Goal: Information Seeking & Learning: Learn about a topic

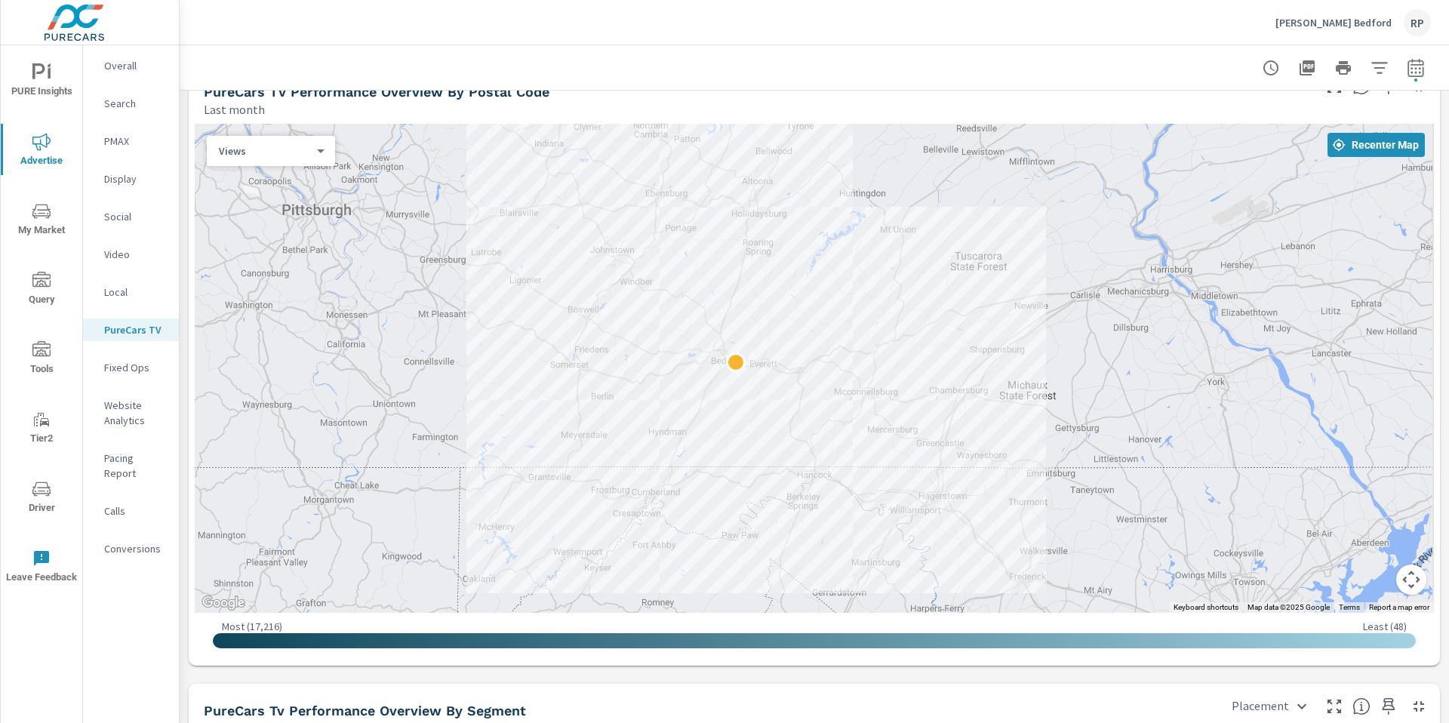
scroll to position [1275, 0]
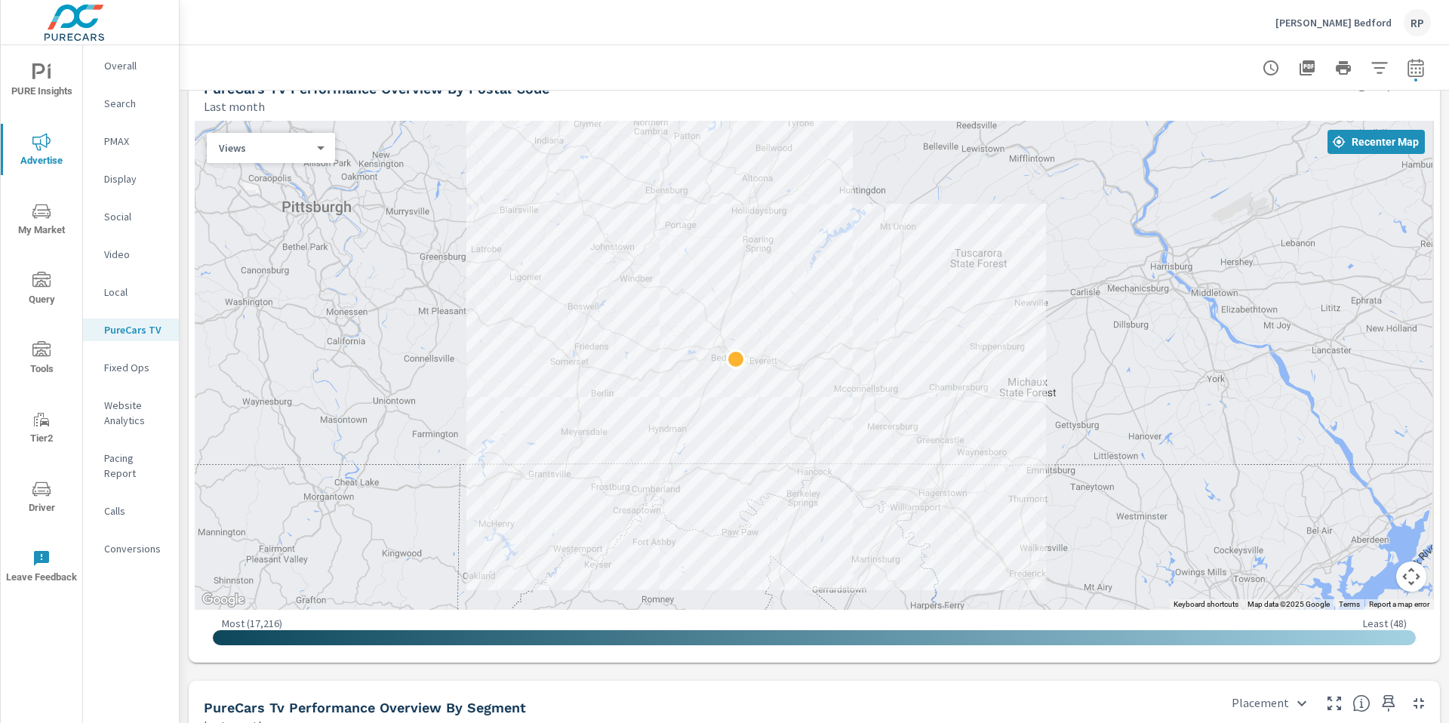
drag, startPoint x: 1448, startPoint y: 325, endPoint x: 1436, endPoint y: 471, distance: 146.9
click at [1436, 471] on div "PureCarsTV Performance Thomas Subaru Bedford Report date range: Sep 01, 2025 - …" at bounding box center [814, 384] width 1269 height 678
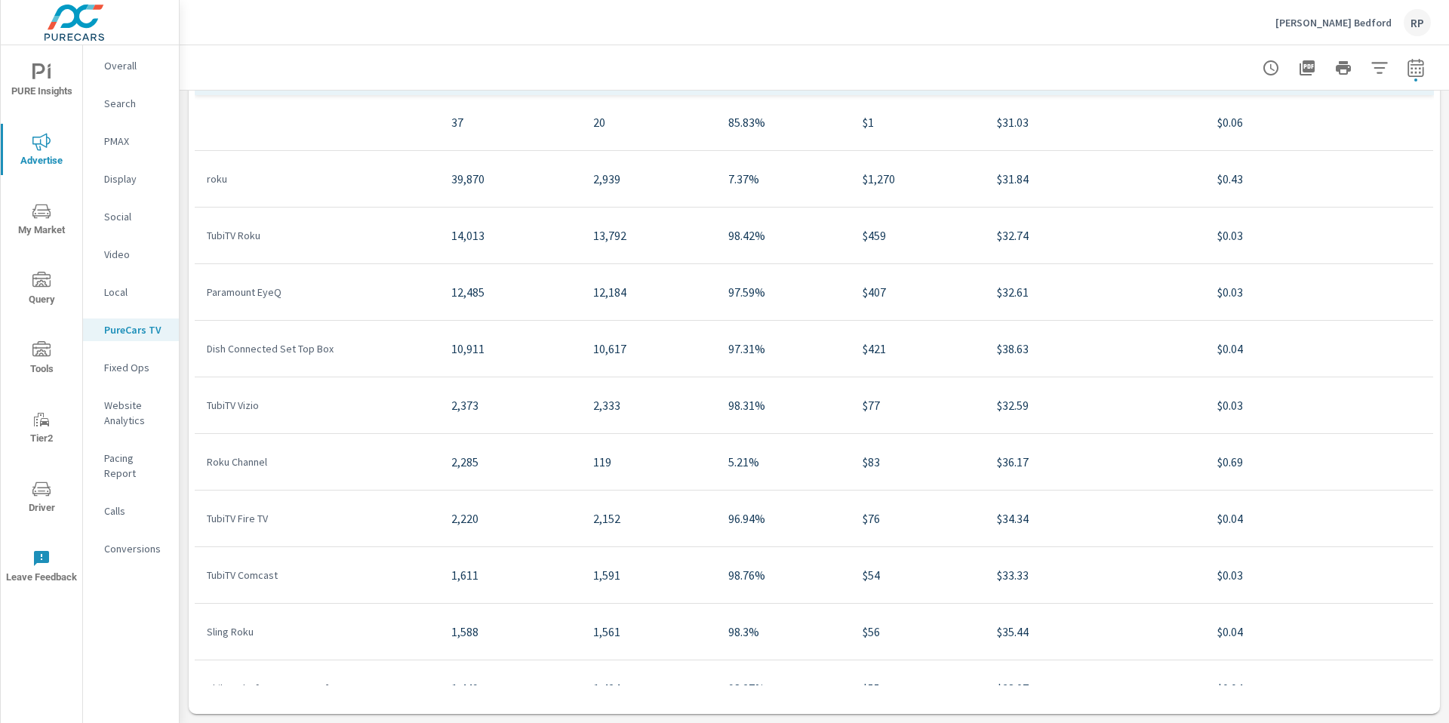
scroll to position [0, 0]
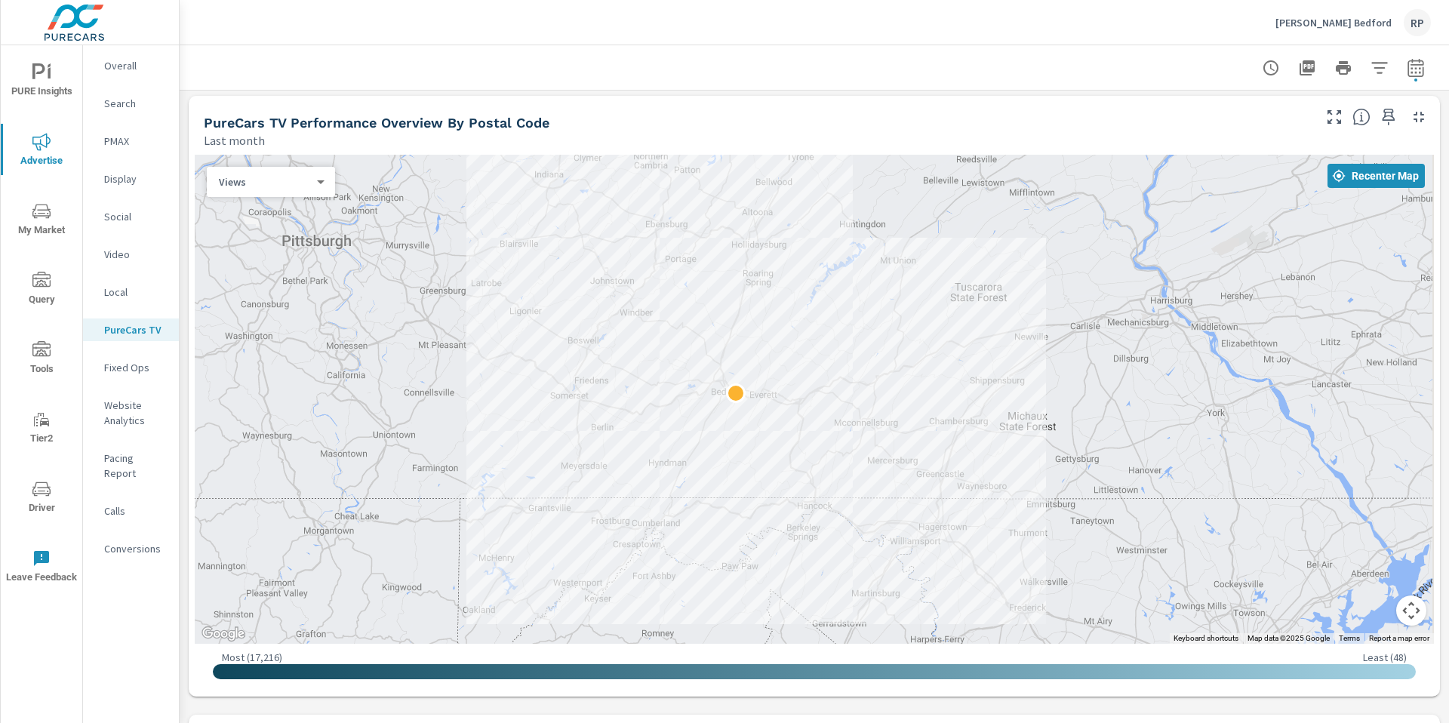
scroll to position [1204, 0]
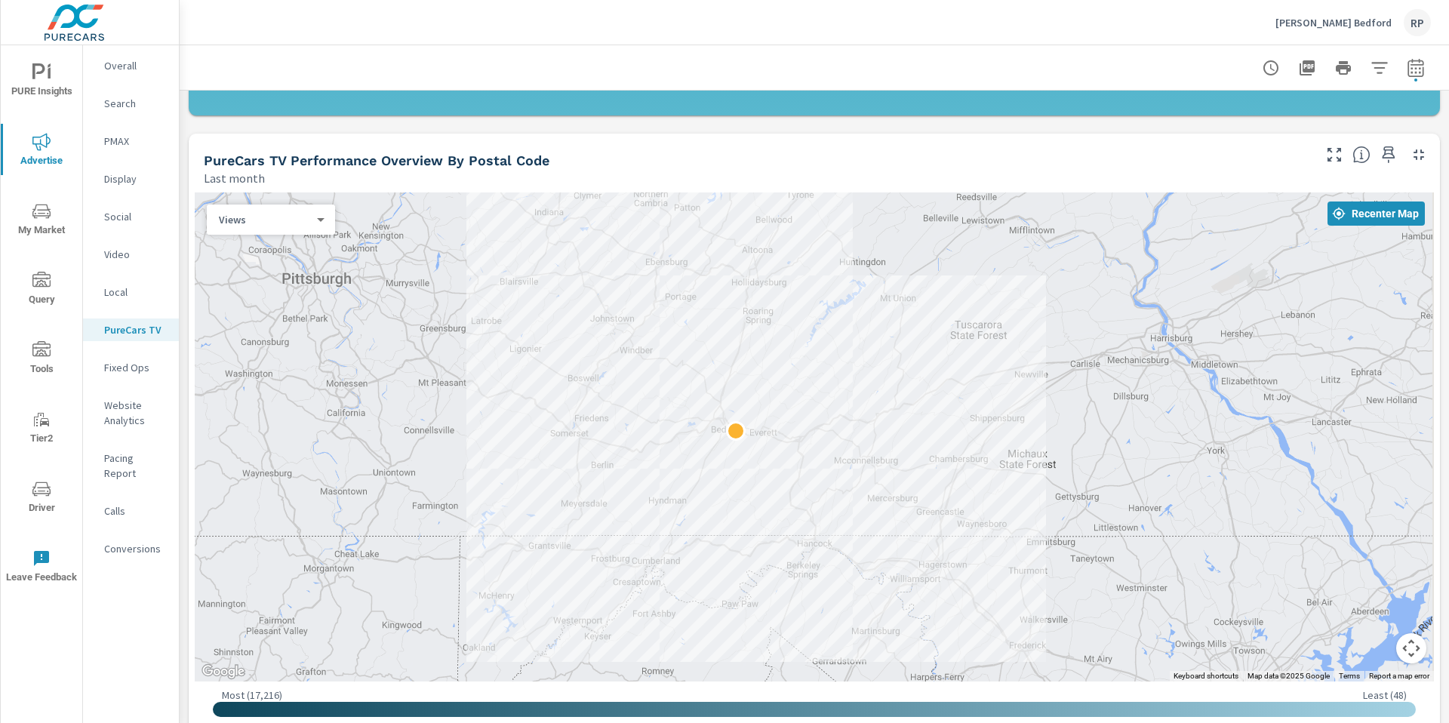
click at [1303, 76] on icon "button" at bounding box center [1307, 68] width 18 height 18
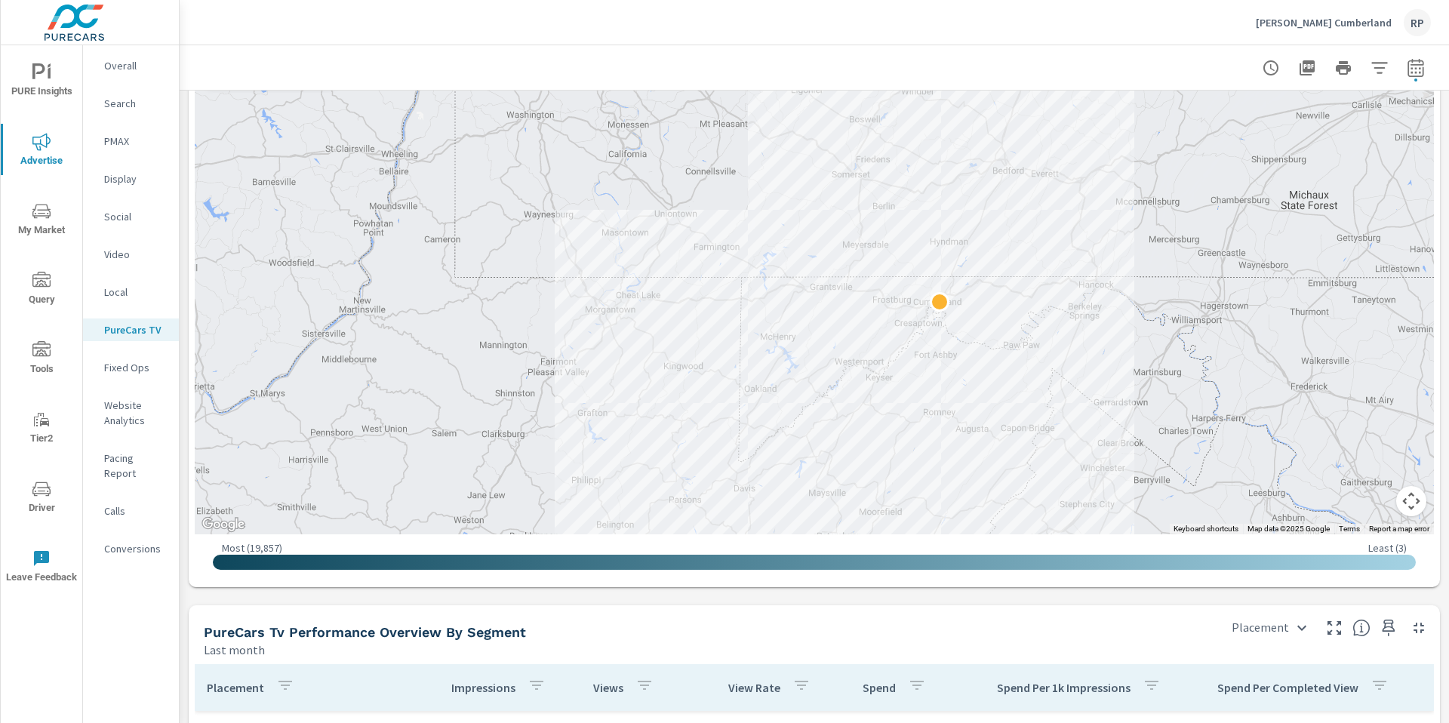
scroll to position [1316, 0]
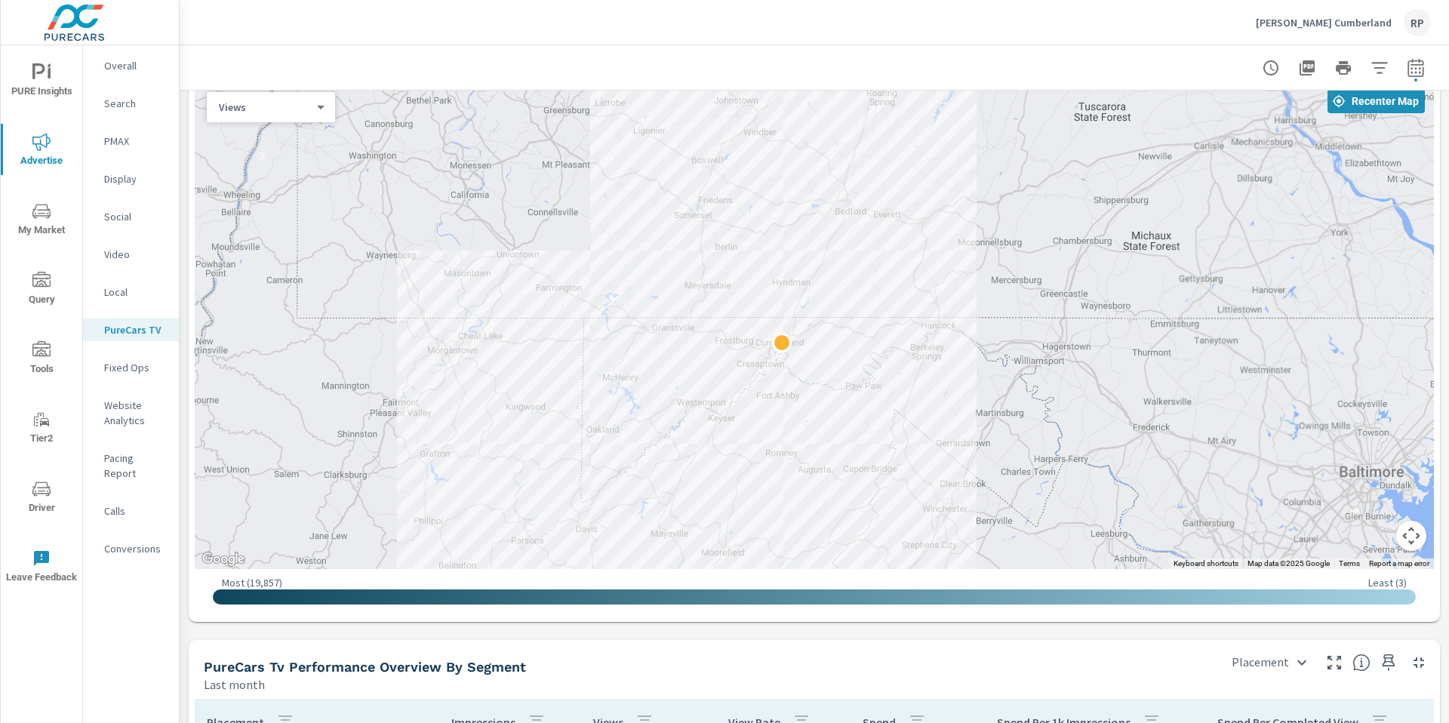
drag, startPoint x: 1303, startPoint y: 283, endPoint x: 1165, endPoint y: 292, distance: 138.4
click at [1165, 292] on div at bounding box center [814, 324] width 1239 height 489
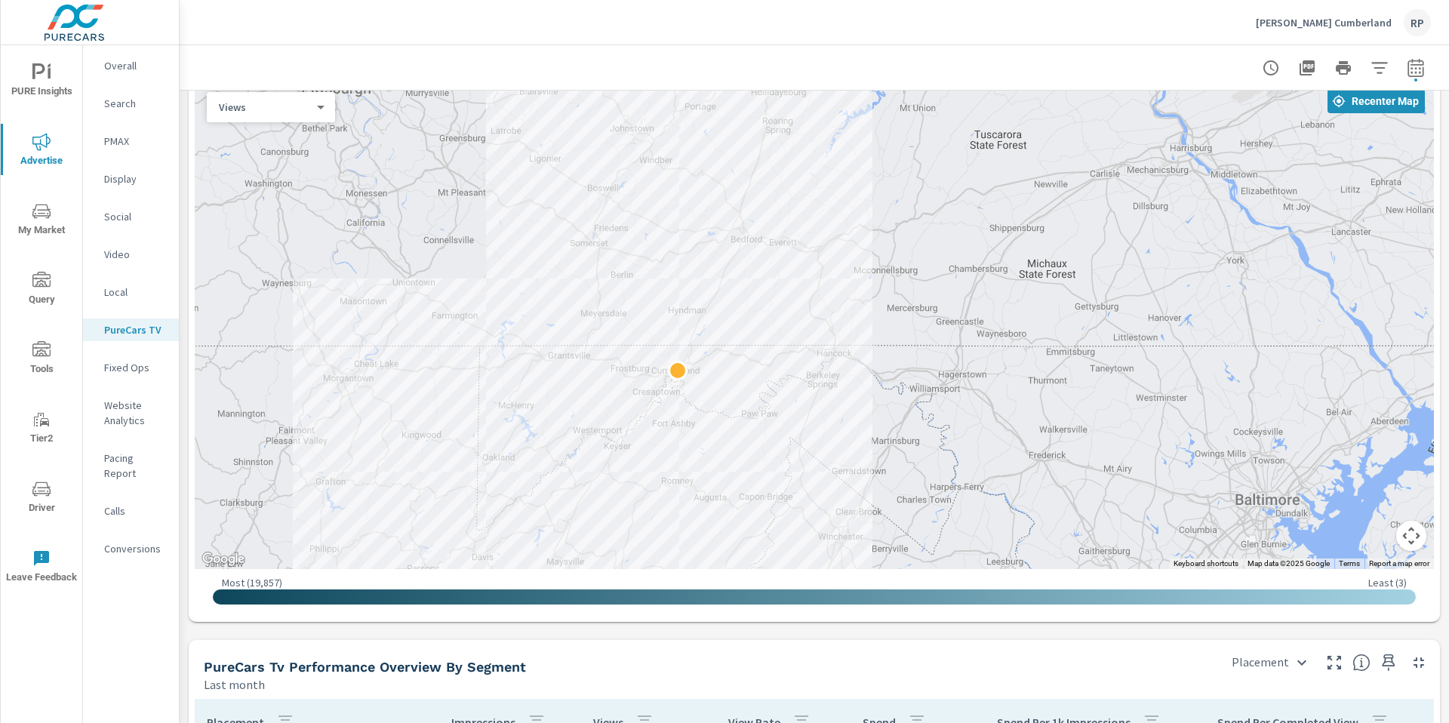
drag, startPoint x: 1078, startPoint y: 288, endPoint x: 974, endPoint y: 314, distance: 107.4
click at [974, 314] on div at bounding box center [814, 324] width 1239 height 489
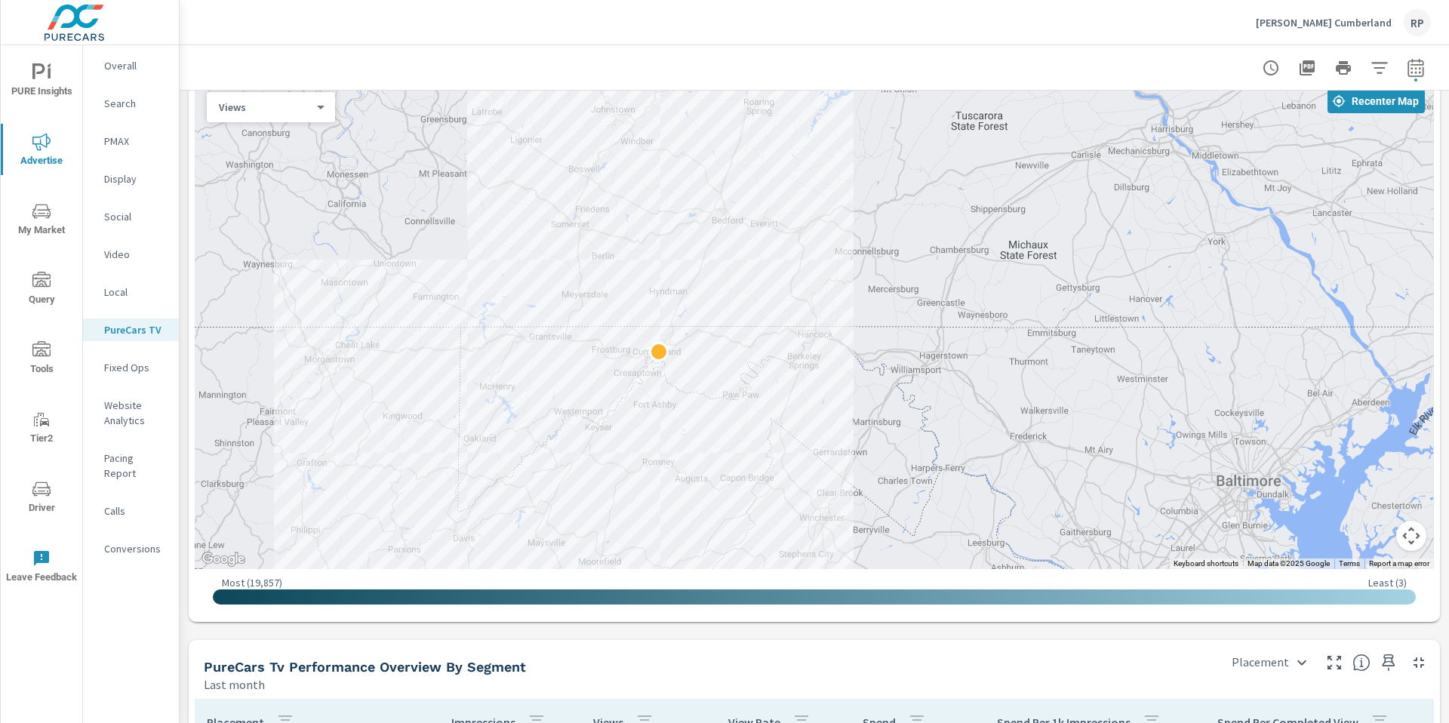
drag, startPoint x: 876, startPoint y: 358, endPoint x: 854, endPoint y: 336, distance: 31.0
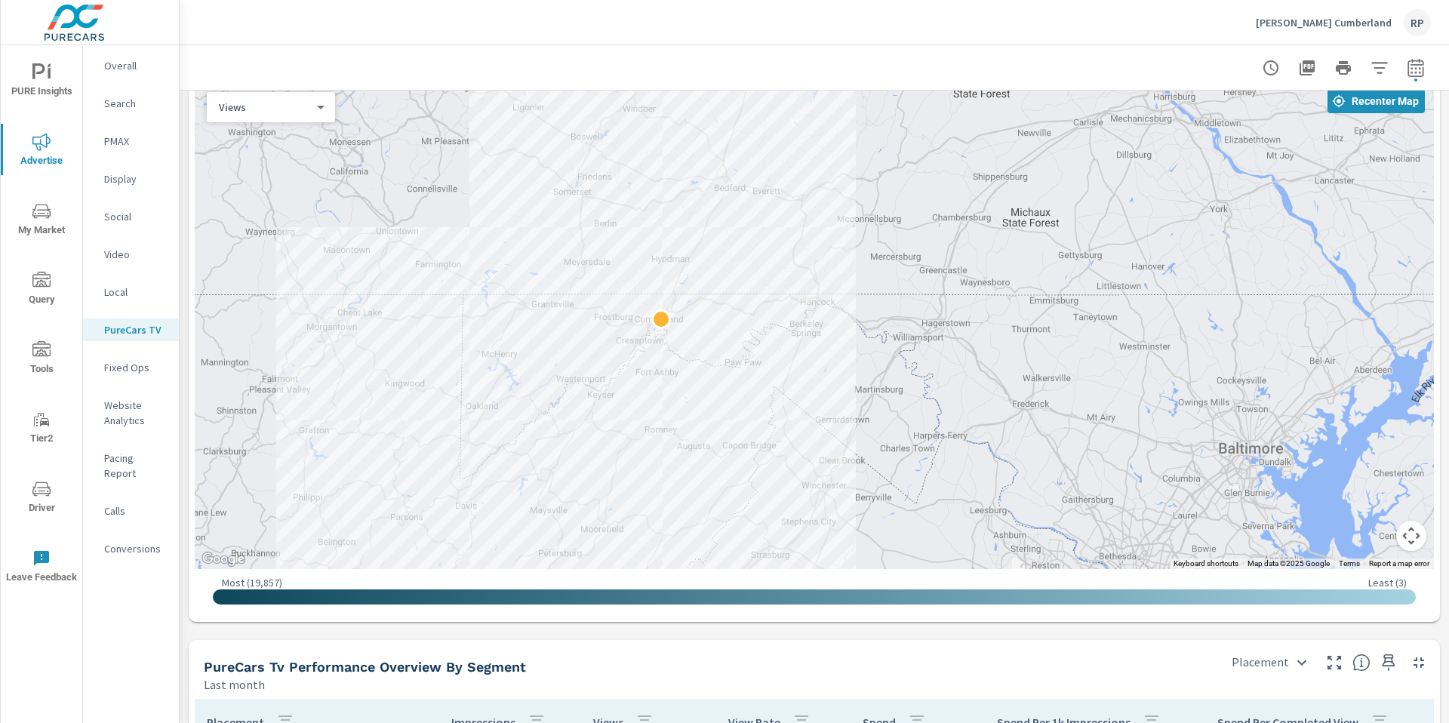
drag, startPoint x: 770, startPoint y: 315, endPoint x: 773, endPoint y: 280, distance: 34.8
click at [773, 280] on div at bounding box center [814, 324] width 1239 height 489
click at [819, 238] on div at bounding box center [814, 324] width 1239 height 489
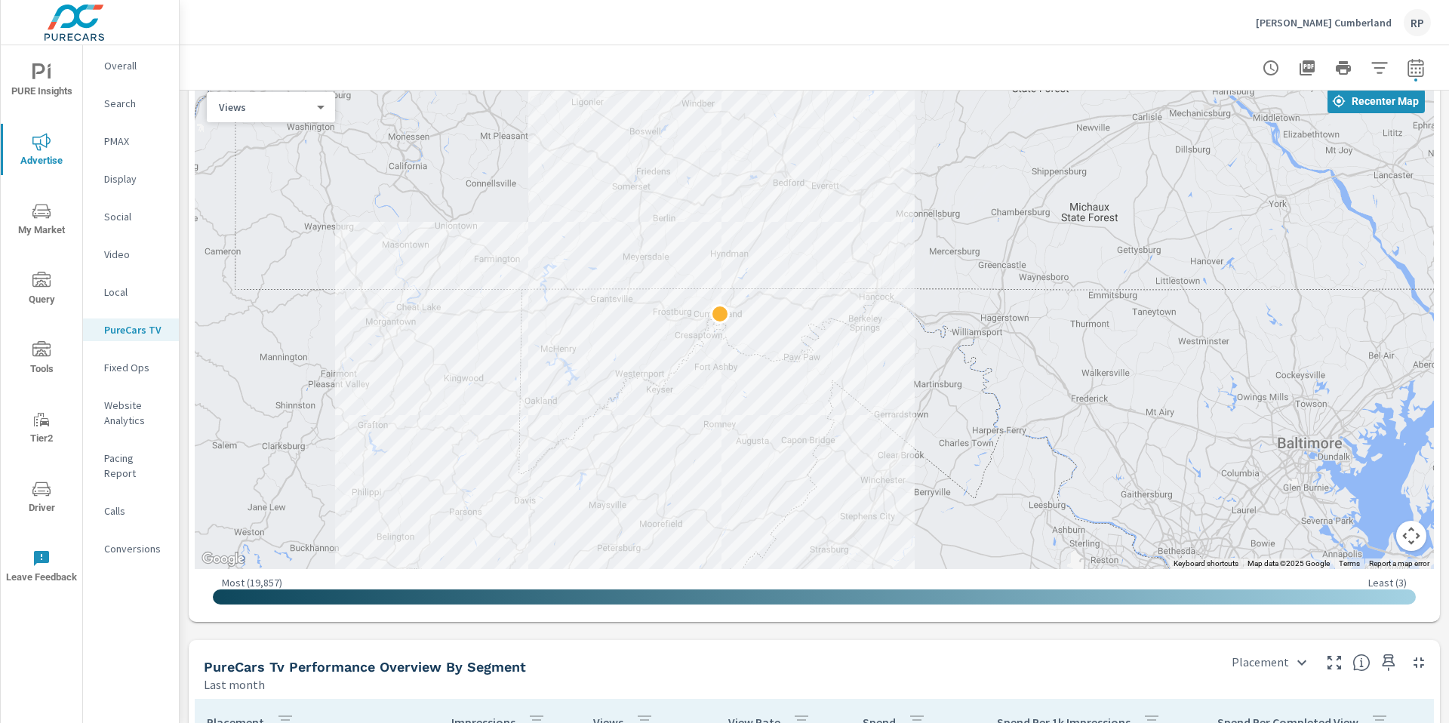
drag, startPoint x: 768, startPoint y: 261, endPoint x: 824, endPoint y: 251, distance: 57.4
click at [824, 251] on div at bounding box center [814, 324] width 1239 height 489
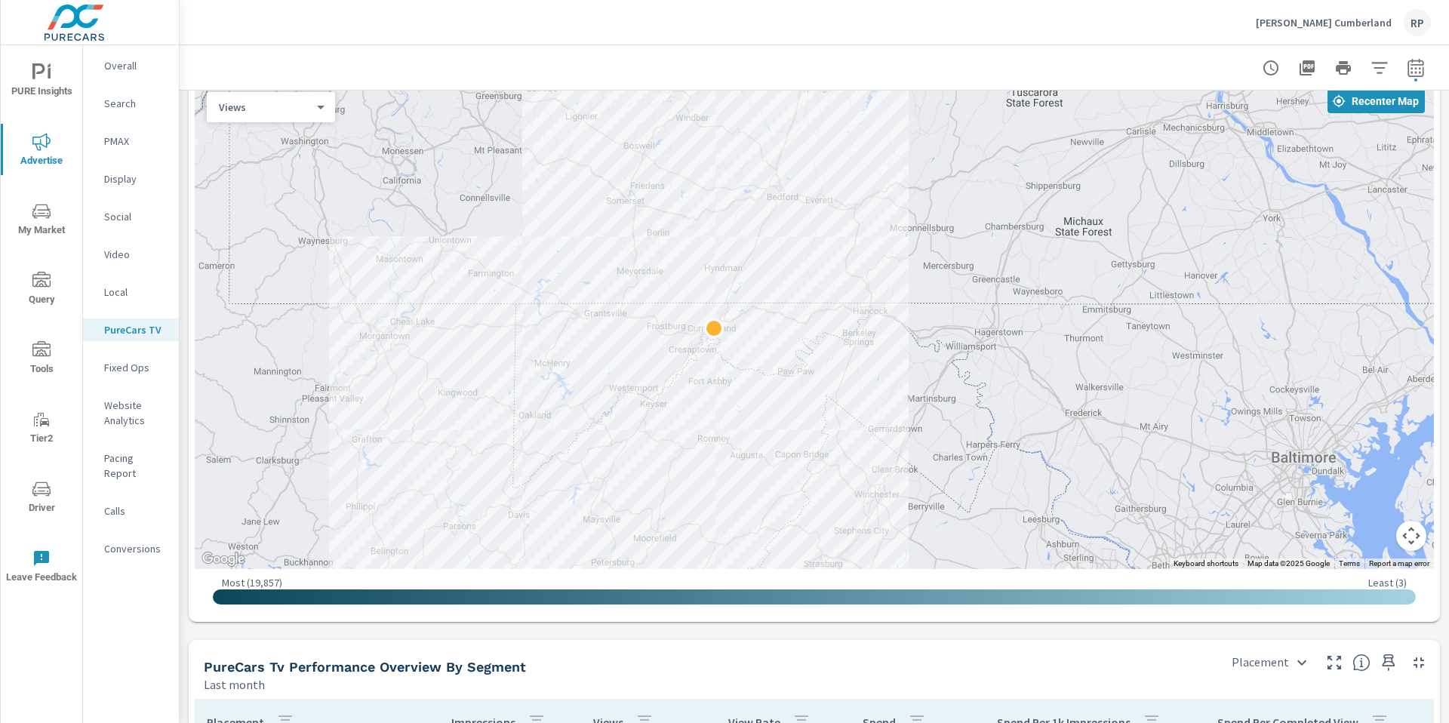
drag, startPoint x: 925, startPoint y: 378, endPoint x: 917, endPoint y: 392, distance: 15.5
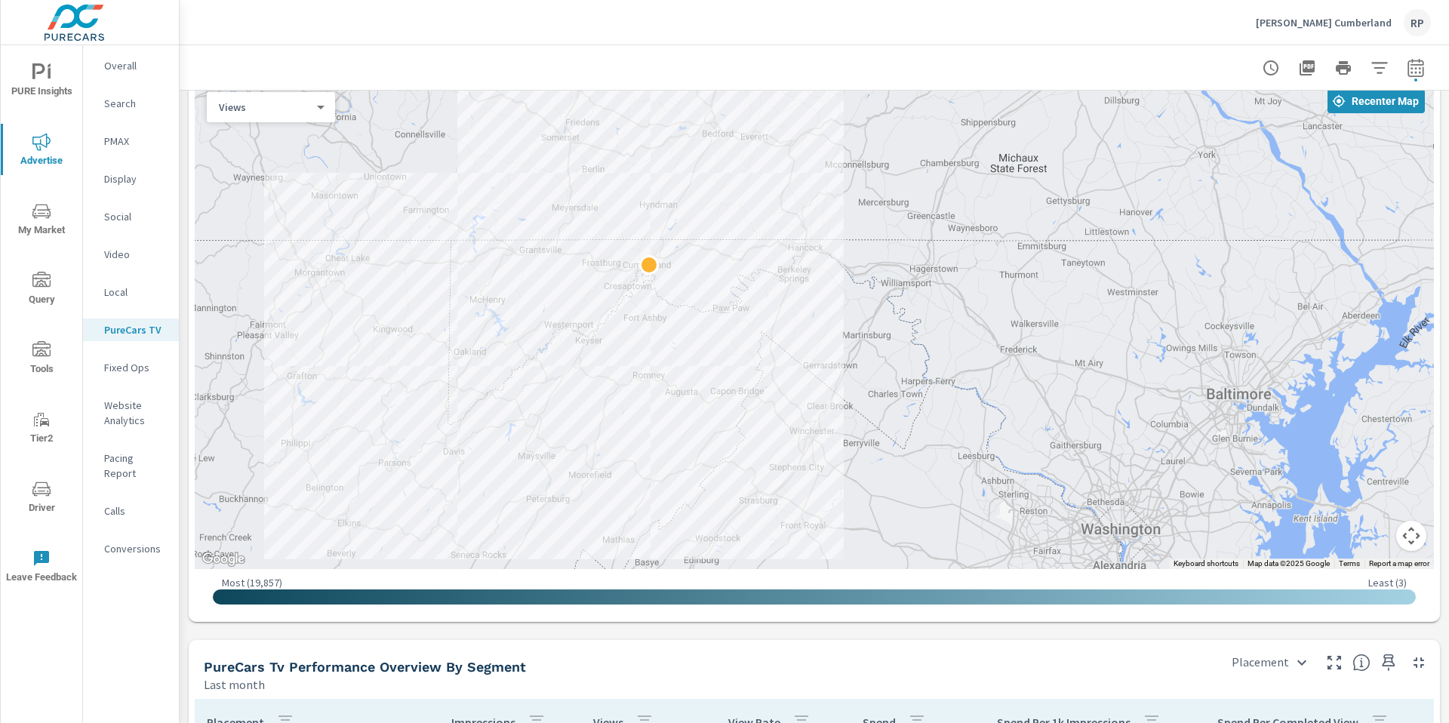
drag, startPoint x: 874, startPoint y: 408, endPoint x: 810, endPoint y: 342, distance: 91.8
click at [810, 342] on div at bounding box center [1474, 668] width 1449 height 815
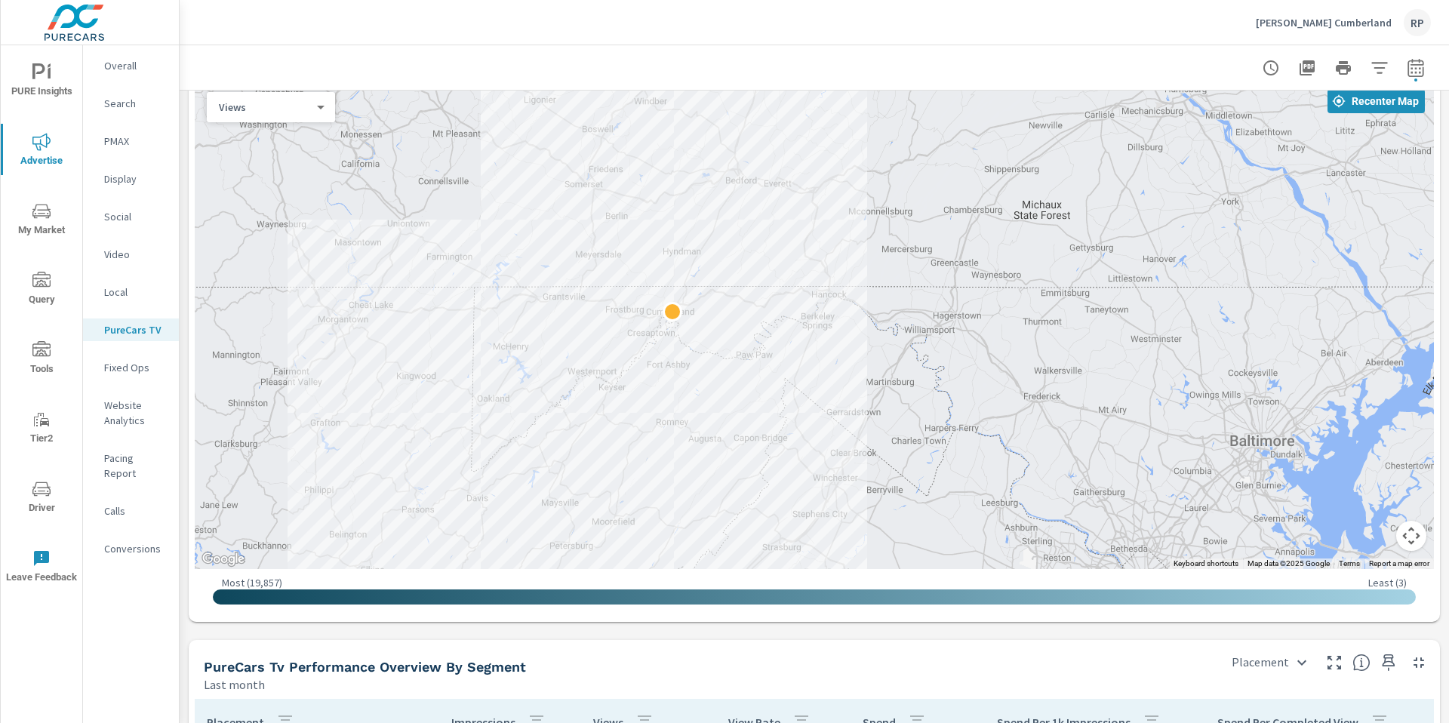
drag, startPoint x: 856, startPoint y: 268, endPoint x: 878, endPoint y: 314, distance: 51.3
click at [878, 314] on div at bounding box center [814, 324] width 1239 height 489
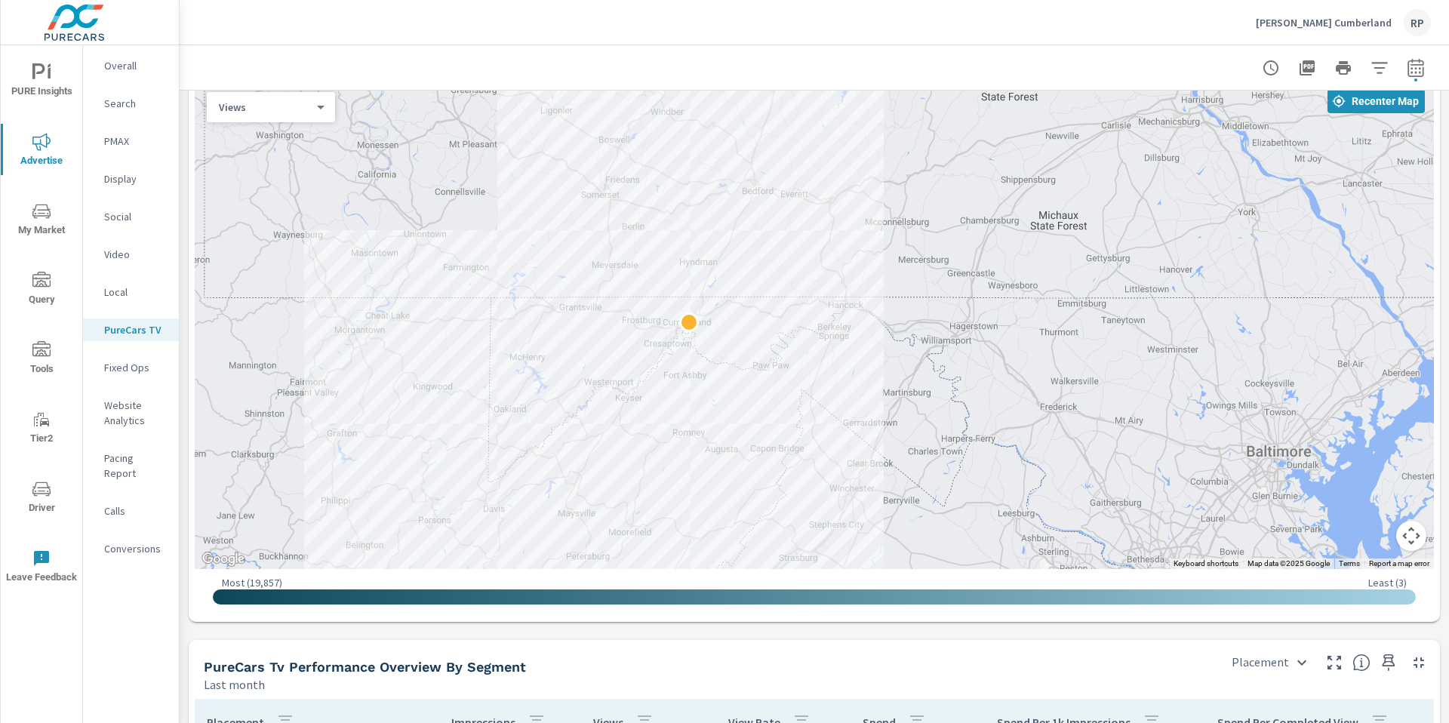
drag, startPoint x: 952, startPoint y: 235, endPoint x: 962, endPoint y: 199, distance: 37.5
click at [962, 199] on div at bounding box center [814, 324] width 1239 height 489
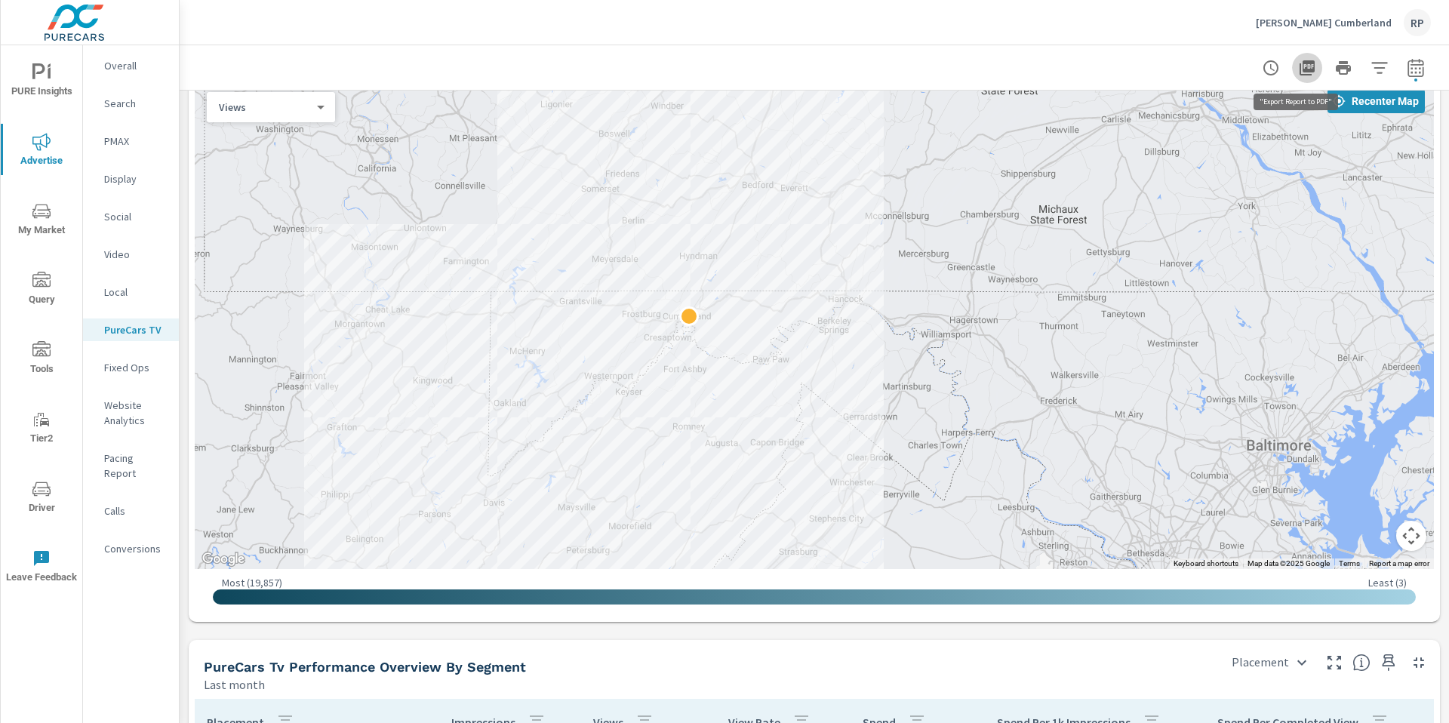
click at [1302, 68] on icon "button" at bounding box center [1307, 67] width 15 height 15
click at [45, 217] on icon "nav menu" at bounding box center [41, 211] width 18 height 14
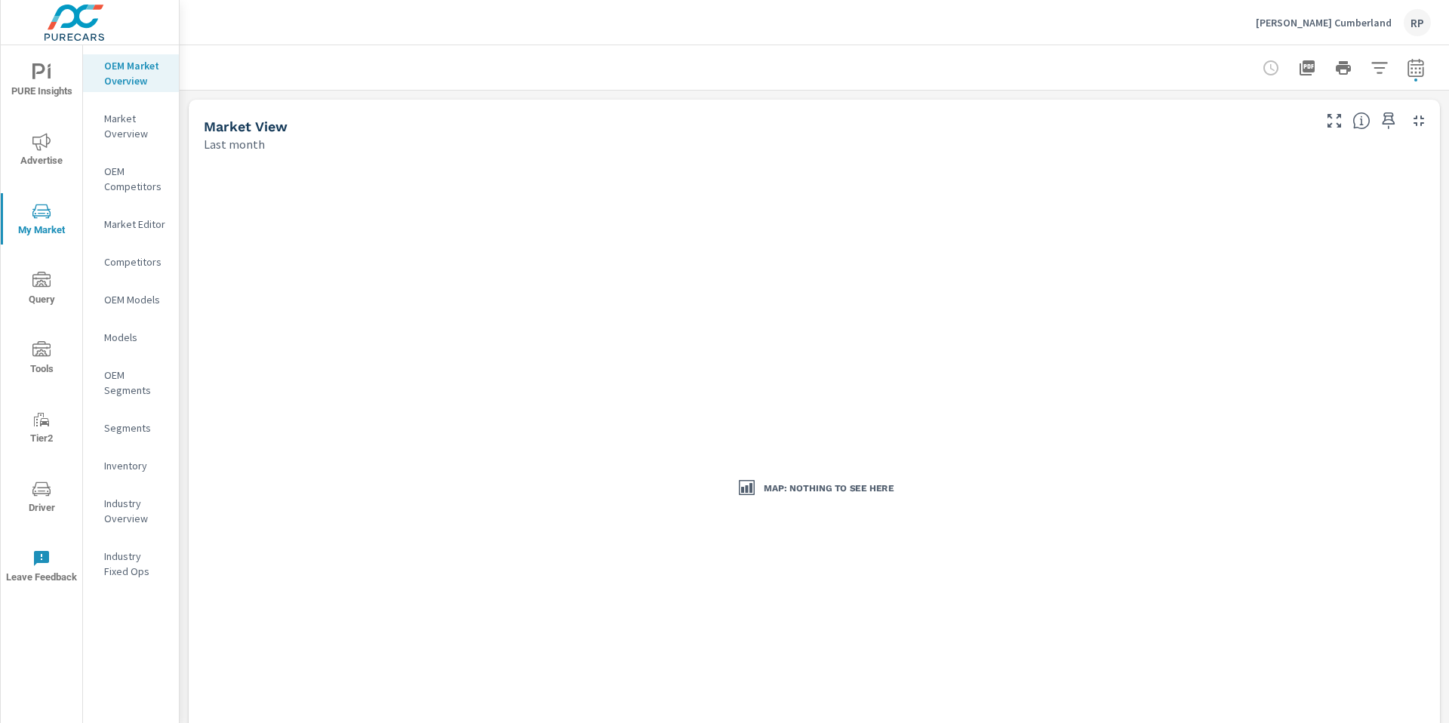
click at [136, 227] on p "Market Editor" at bounding box center [135, 224] width 63 height 15
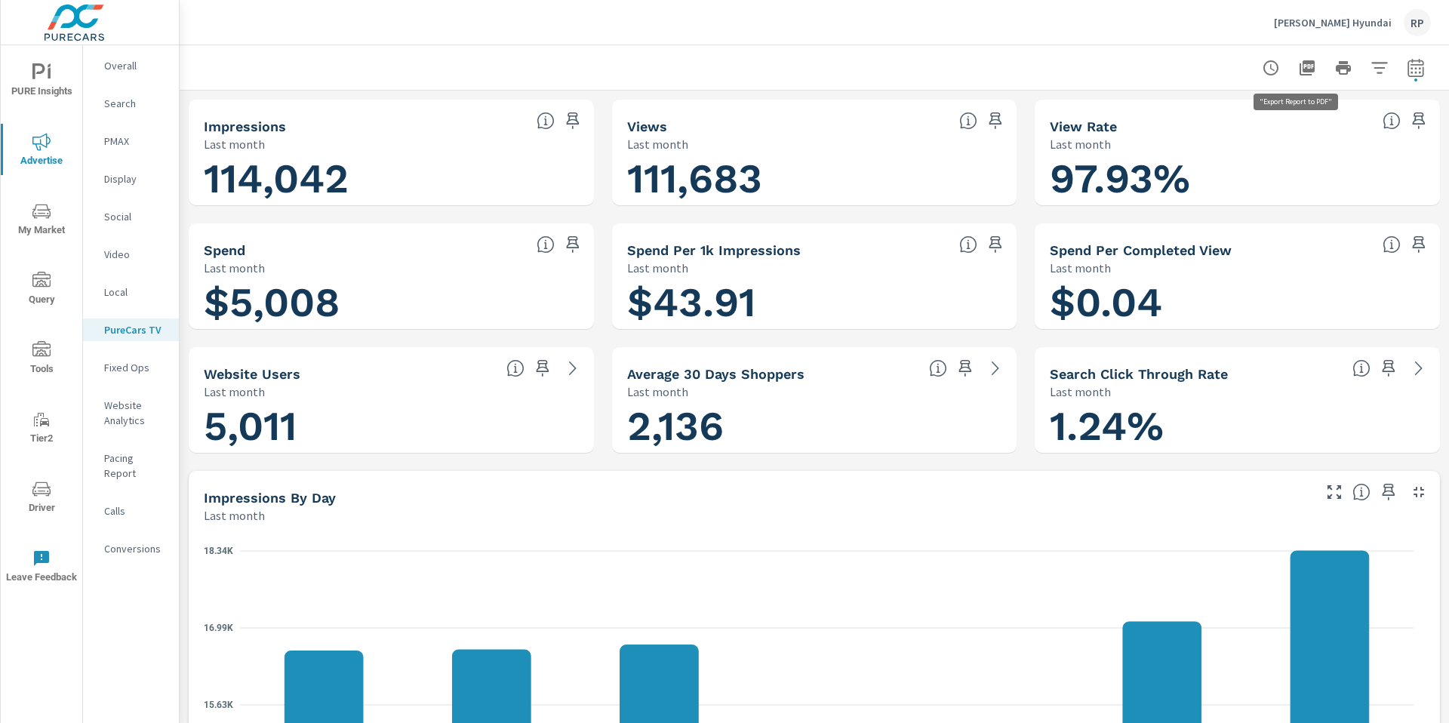
click at [1294, 79] on button "button" at bounding box center [1307, 68] width 30 height 30
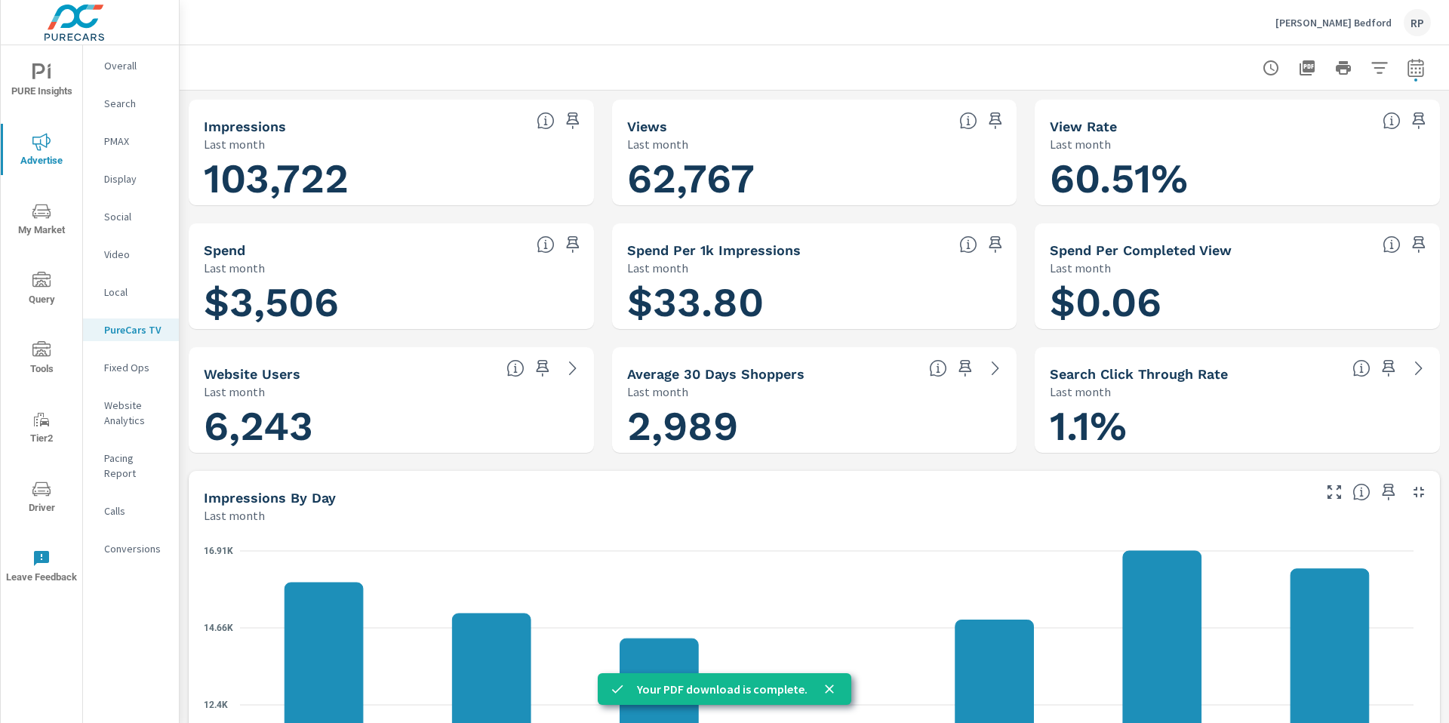
scroll to position [1204, 0]
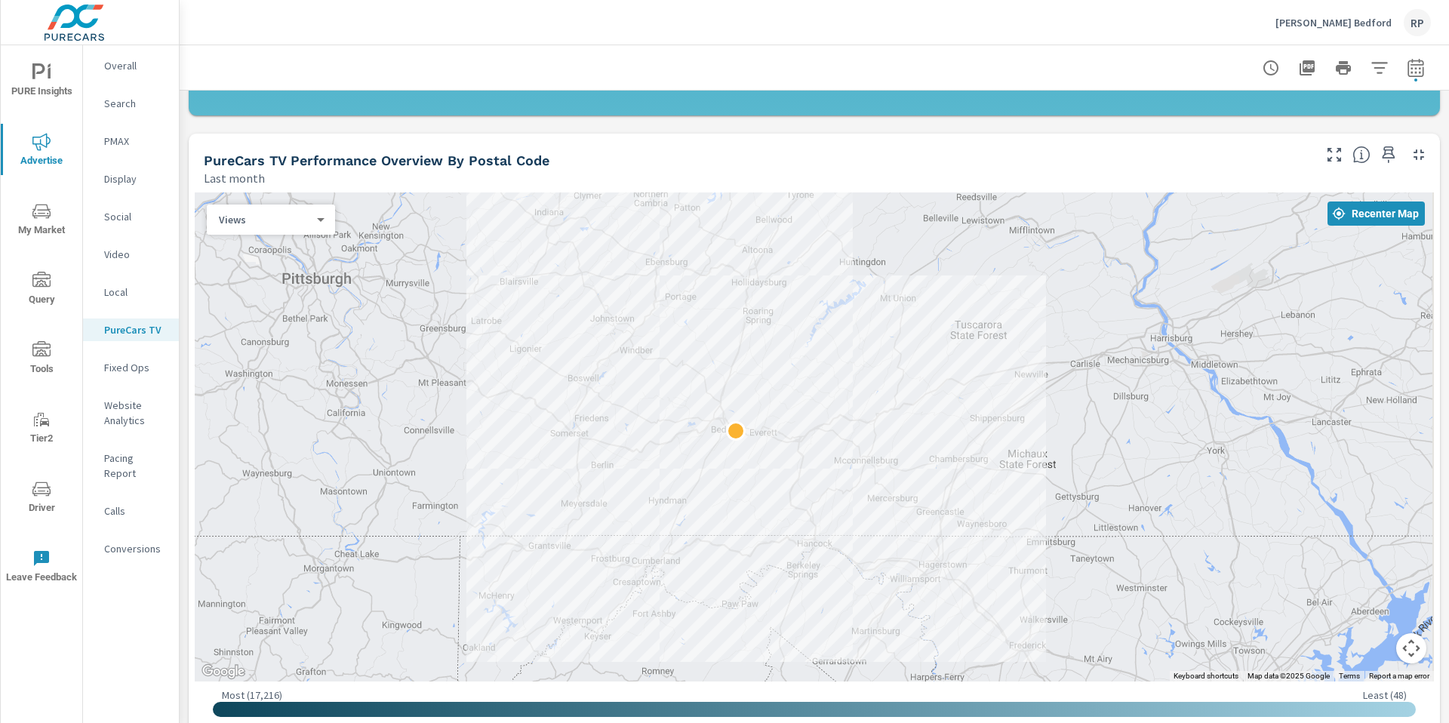
click at [8, 214] on span "My Market" at bounding box center [41, 220] width 72 height 37
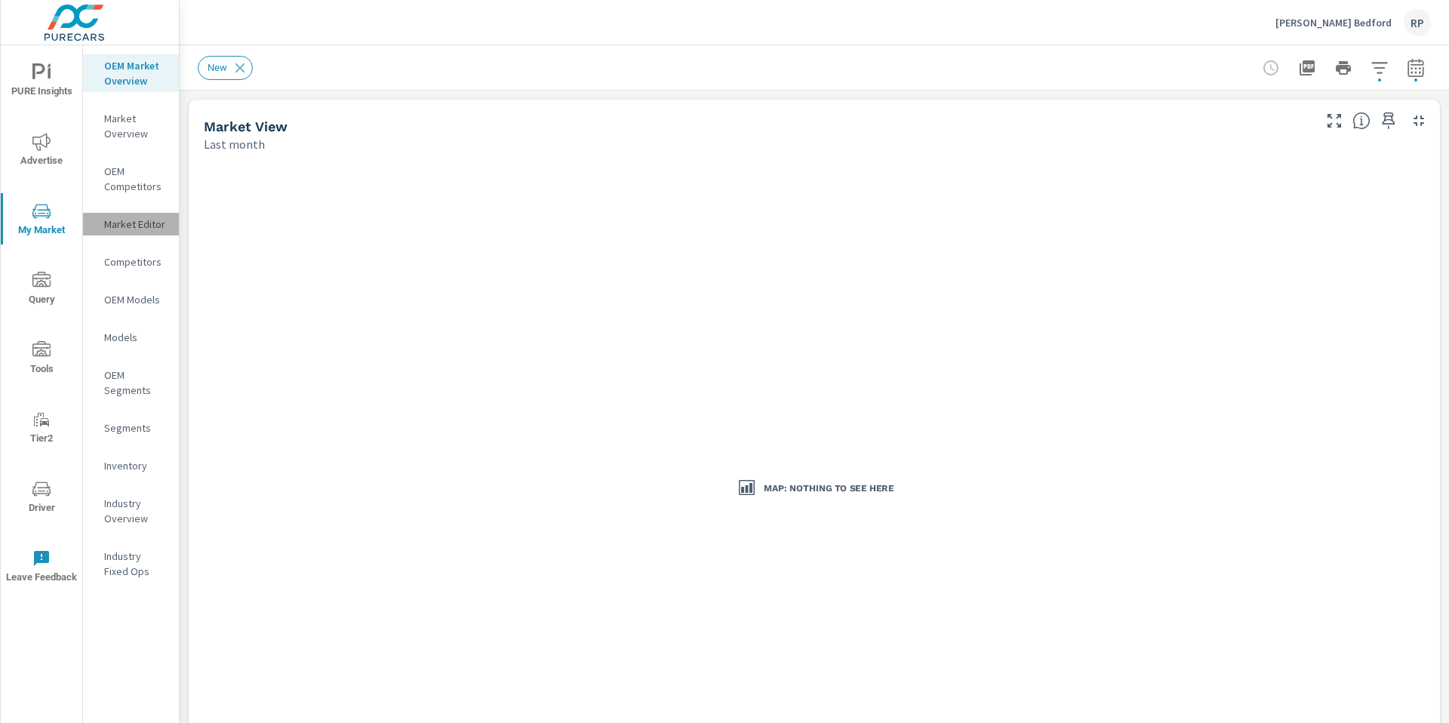
click at [137, 232] on div "Market Editor" at bounding box center [131, 224] width 96 height 23
